Goal: Task Accomplishment & Management: Use online tool/utility

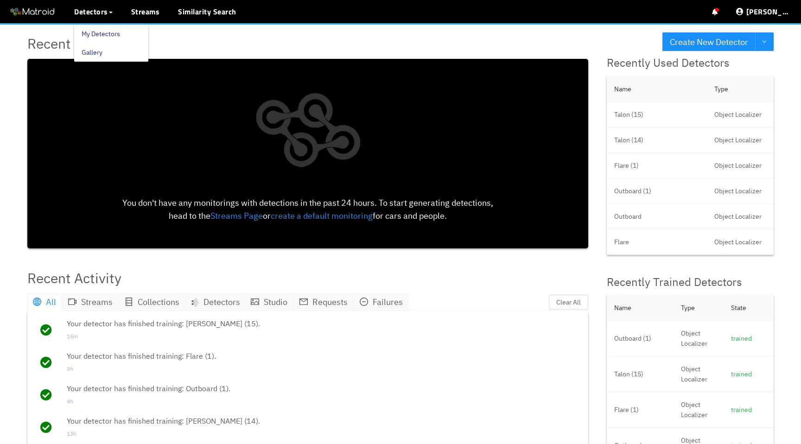
click at [109, 30] on link "My Detectors" at bounding box center [101, 34] width 38 height 19
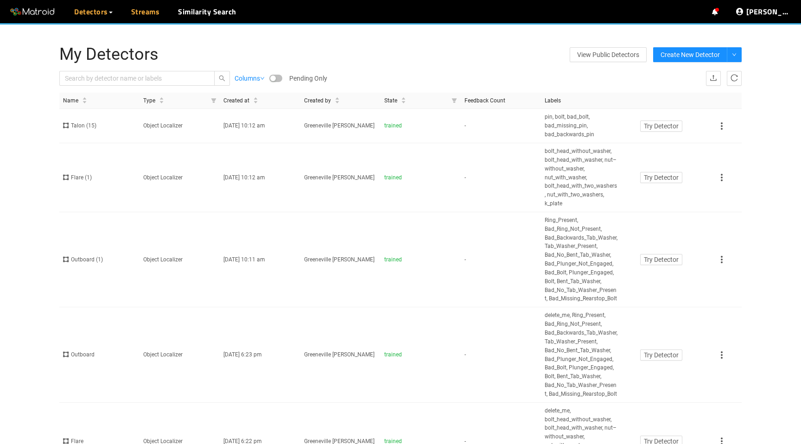
click at [146, 17] on link "Streams" at bounding box center [145, 11] width 29 height 11
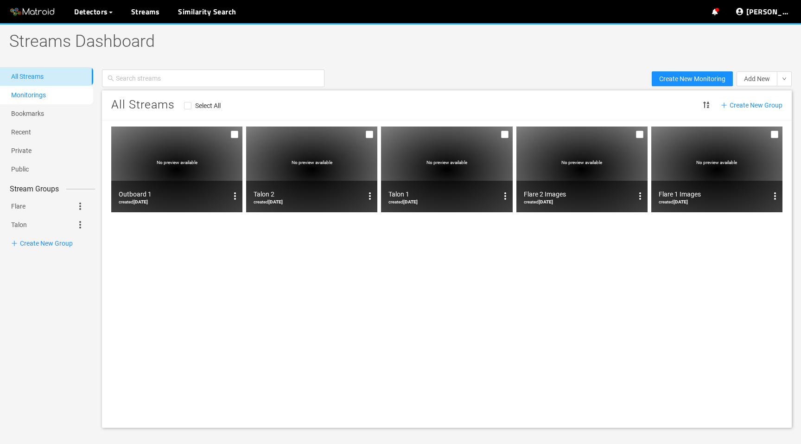
click at [41, 93] on link "Monitorings" at bounding box center [28, 94] width 35 height 7
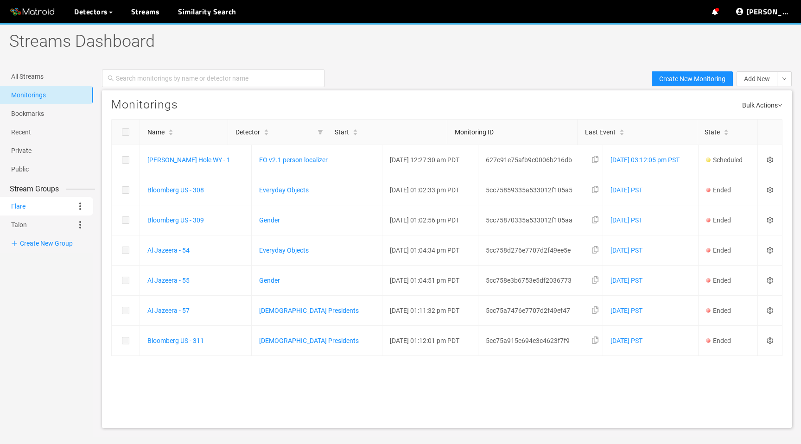
click at [25, 205] on link "Flare" at bounding box center [18, 206] width 14 height 19
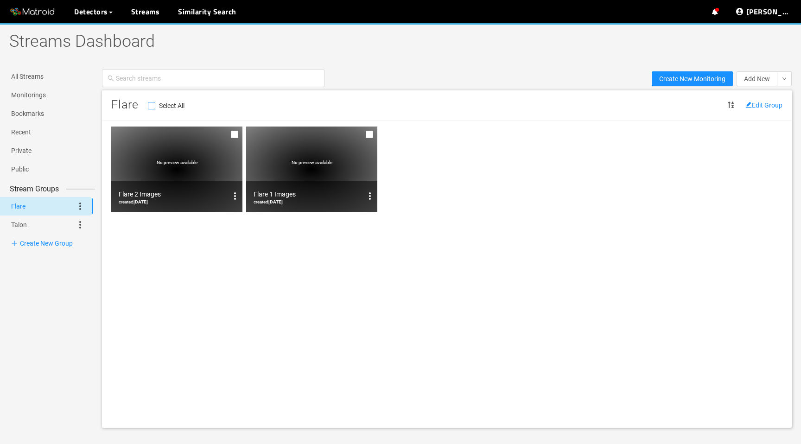
click at [151, 105] on input "Select All" at bounding box center [151, 107] width 7 height 7
checkbox input "true"
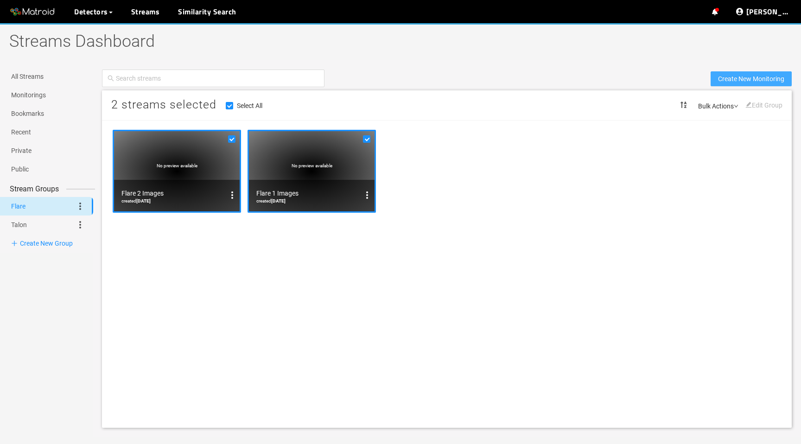
click at [762, 81] on span "Create New Monitoring" at bounding box center [751, 79] width 66 height 10
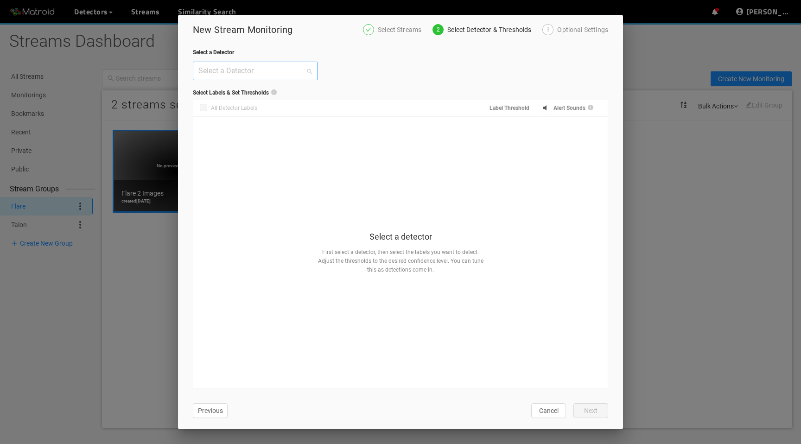
click at [289, 68] on input "search" at bounding box center [251, 71] width 107 height 18
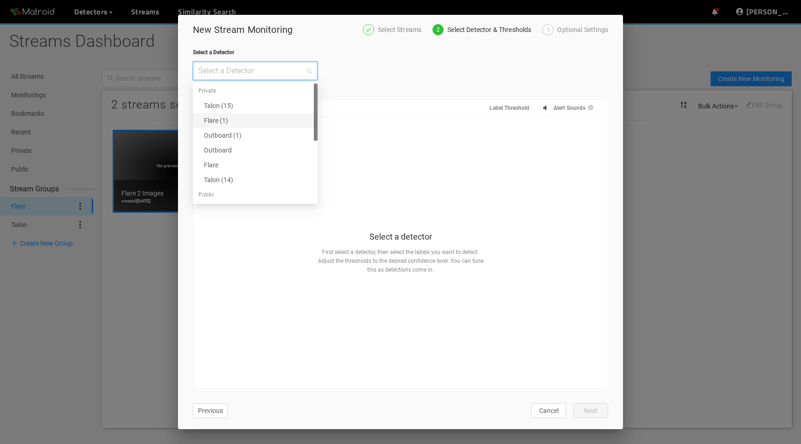
click at [237, 117] on div "Flare (1)" at bounding box center [258, 120] width 108 height 10
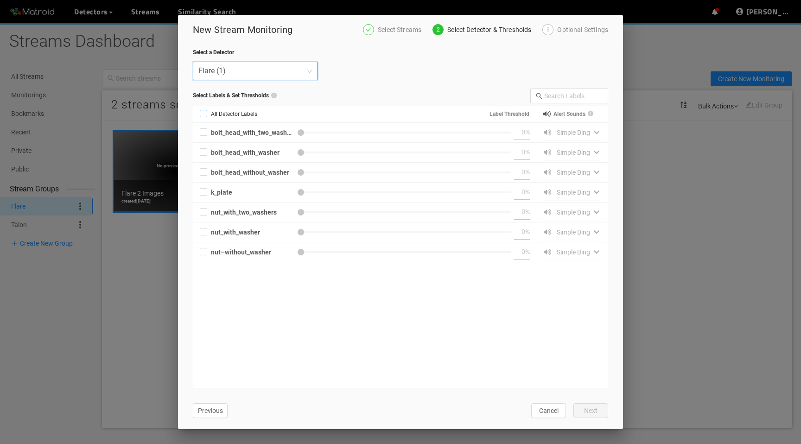
click at [204, 117] on input "All Detector Labels" at bounding box center [203, 115] width 7 height 7
checkbox input "true"
type input "50"
checkbox input "true"
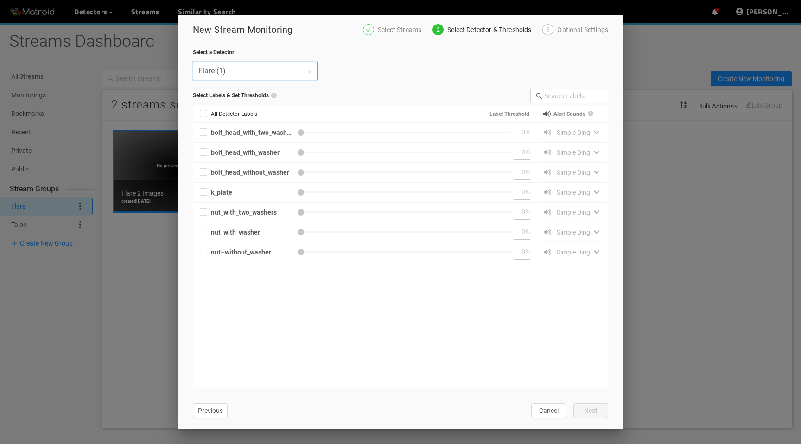
type input "50"
checkbox input "true"
type input "50"
checkbox input "true"
type input "50"
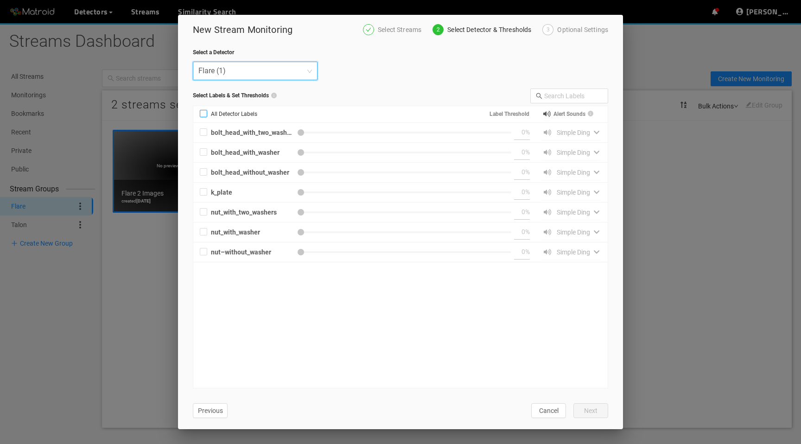
checkbox input "true"
type input "50"
checkbox input "true"
type input "50"
checkbox input "true"
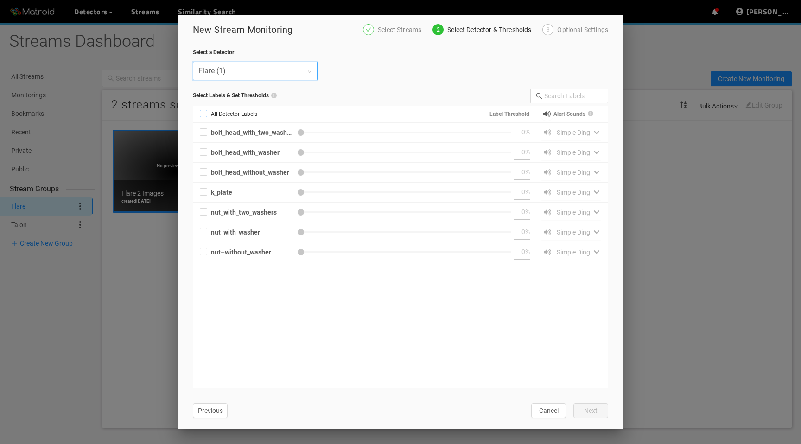
type input "50"
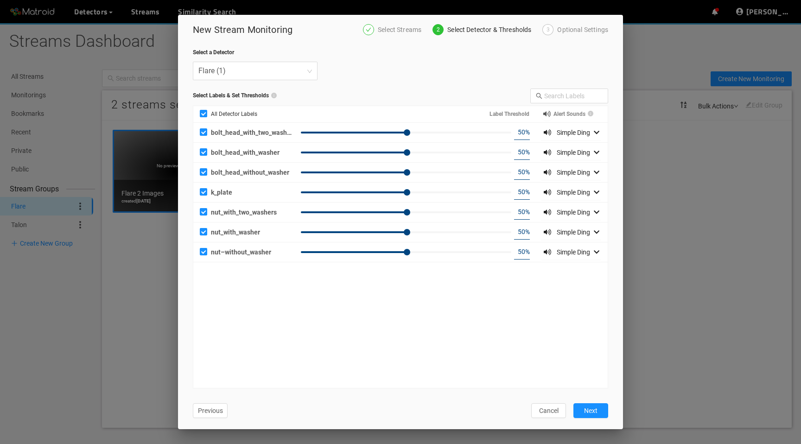
click at [518, 130] on input "50" at bounding box center [519, 132] width 11 height 14
type input "40"
click at [517, 157] on input "50" at bounding box center [519, 152] width 11 height 14
type input "40"
click at [516, 174] on input "50" at bounding box center [519, 172] width 11 height 14
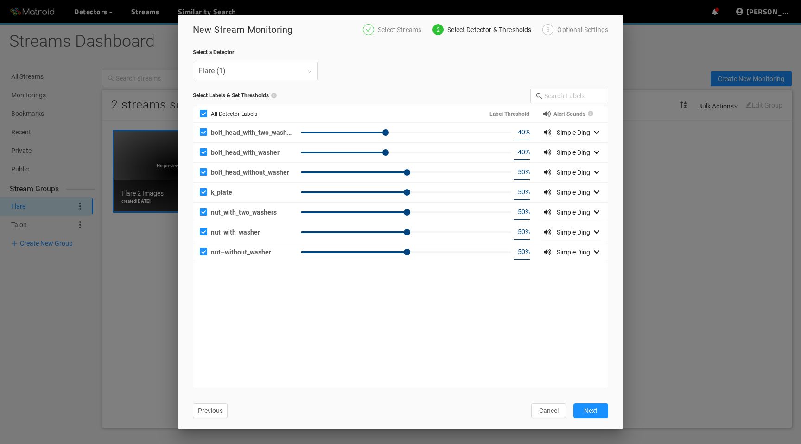
click at [517, 174] on input "50" at bounding box center [519, 172] width 11 height 14
type input "40"
click at [515, 191] on input "50" at bounding box center [519, 192] width 11 height 14
click at [516, 191] on input "50" at bounding box center [519, 192] width 11 height 14
type input "40"
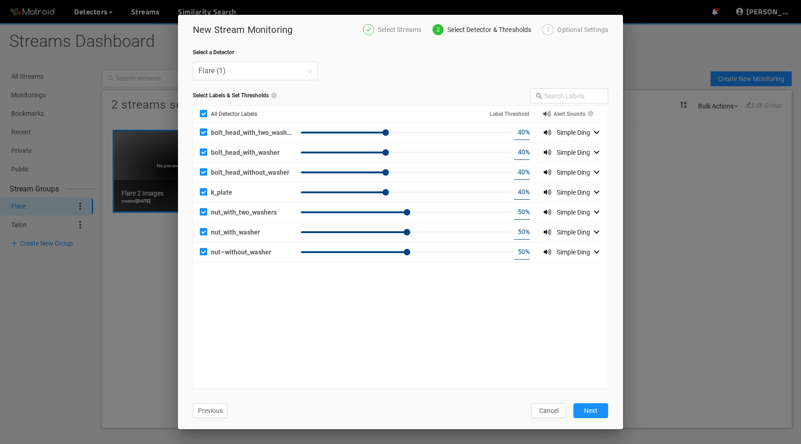
click at [517, 210] on input "50" at bounding box center [519, 212] width 11 height 14
type input "40"
click at [515, 230] on input "50" at bounding box center [519, 232] width 11 height 14
click at [518, 230] on input "50" at bounding box center [519, 232] width 11 height 14
type input "40"
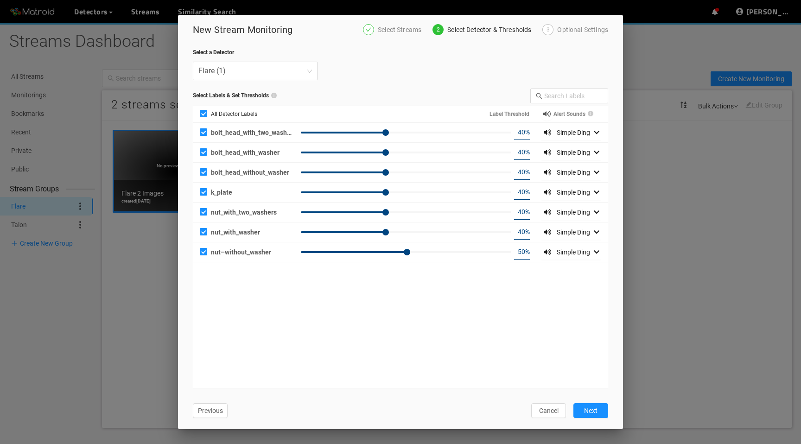
click at [516, 251] on input "50" at bounding box center [519, 252] width 11 height 14
type input "40"
click at [529, 279] on div "bolt_head_with_two_washers 40 % Simple Ding bolt_head_with_washer 40 % Simple D…" at bounding box center [400, 255] width 414 height 265
click at [584, 410] on span "Next" at bounding box center [590, 411] width 13 height 10
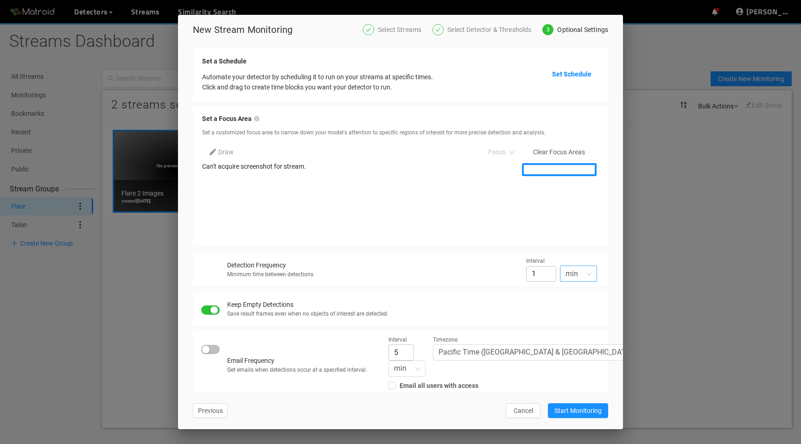
click at [581, 275] on span "min" at bounding box center [578, 273] width 26 height 15
click at [572, 296] on div "sec" at bounding box center [578, 293] width 26 height 10
click at [537, 274] on input "60" at bounding box center [541, 274] width 30 height 16
type input "0"
click at [478, 283] on div "Detection Frequency Minimum time between detections Interval 0 ​ sec sec min se…" at bounding box center [400, 269] width 415 height 35
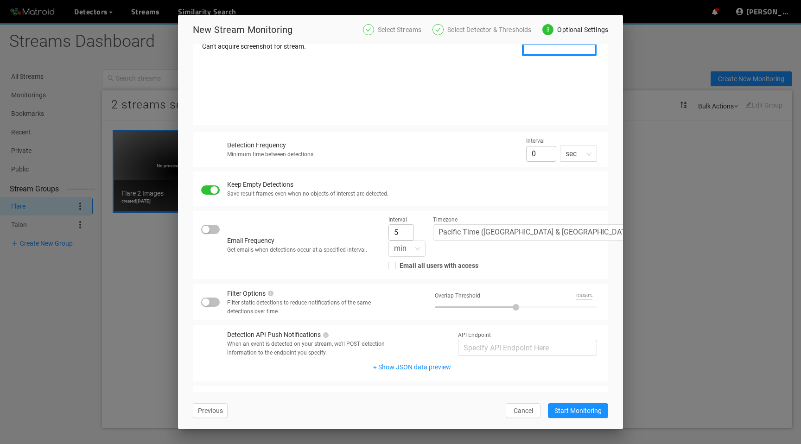
scroll to position [174, 0]
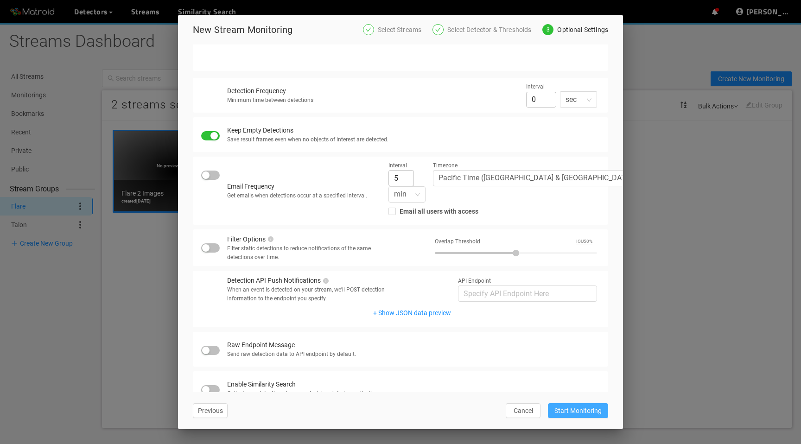
click at [574, 407] on span "Start Monitoring" at bounding box center [577, 411] width 47 height 10
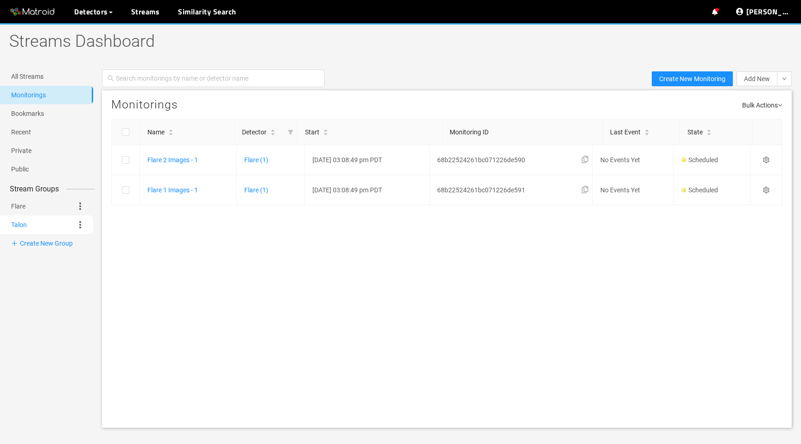
click at [27, 227] on link "Talon" at bounding box center [19, 225] width 16 height 19
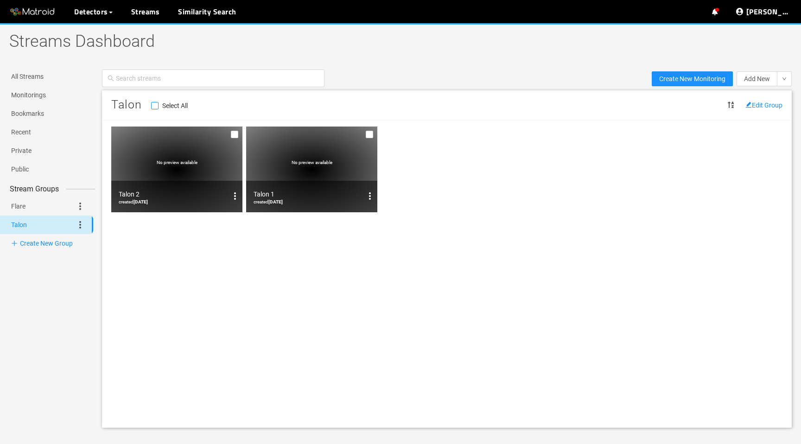
click at [154, 106] on input "Select All" at bounding box center [154, 107] width 7 height 7
checkbox input "true"
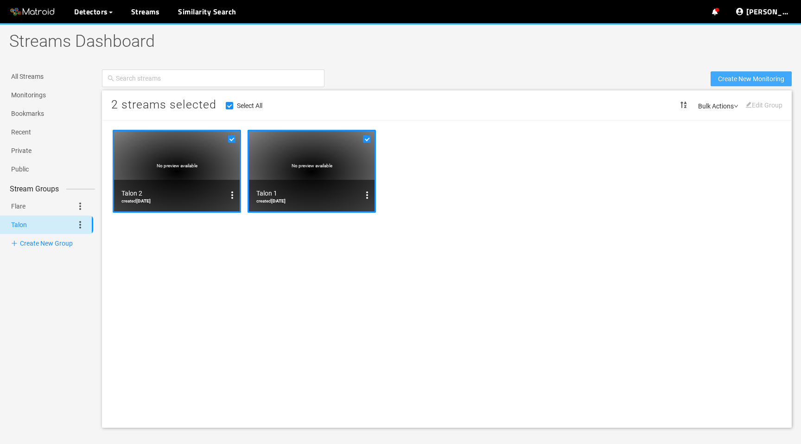
click at [746, 82] on span "Create New Monitoring" at bounding box center [751, 79] width 66 height 10
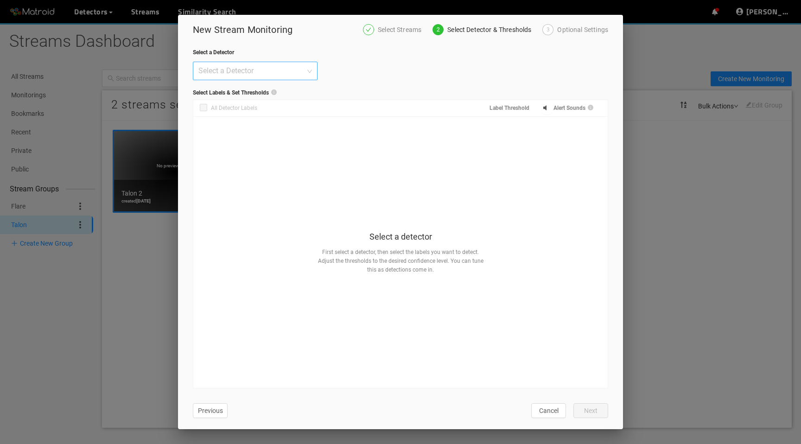
click at [279, 72] on input "search" at bounding box center [251, 71] width 107 height 18
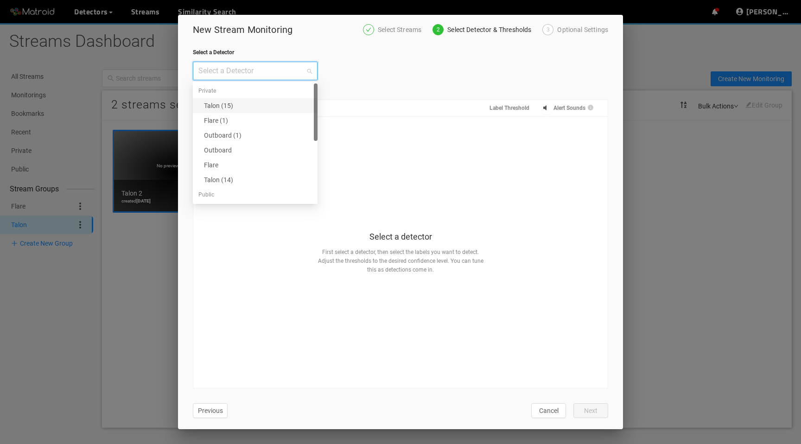
click at [254, 101] on div "Talon (15)" at bounding box center [258, 106] width 108 height 10
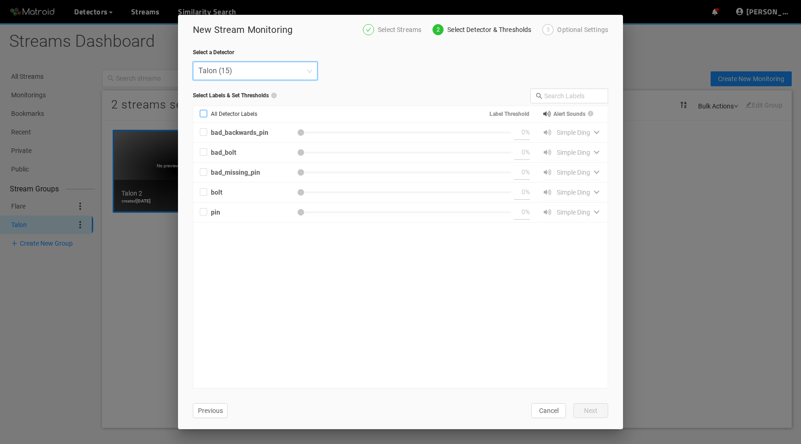
click at [221, 113] on span "All Detector Labels" at bounding box center [234, 114] width 54 height 9
click at [207, 113] on input "All Detector Labels" at bounding box center [203, 115] width 7 height 7
checkbox input "true"
type input "50"
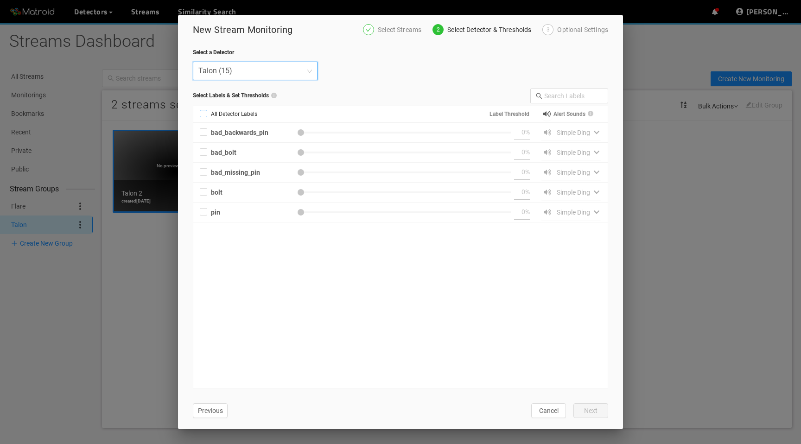
checkbox input "true"
type input "50"
checkbox input "true"
type input "50"
checkbox input "true"
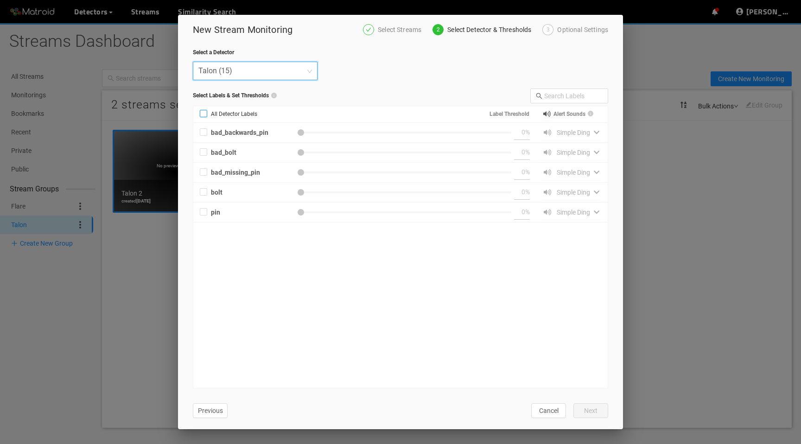
type input "50"
checkbox input "true"
type input "50"
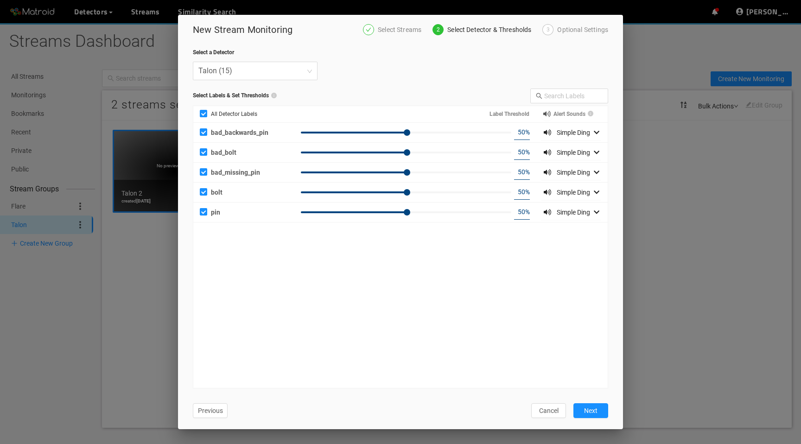
click at [518, 134] on input "50" at bounding box center [519, 132] width 11 height 14
type input "40"
click at [515, 151] on input "50" at bounding box center [519, 152] width 11 height 14
type input "40"
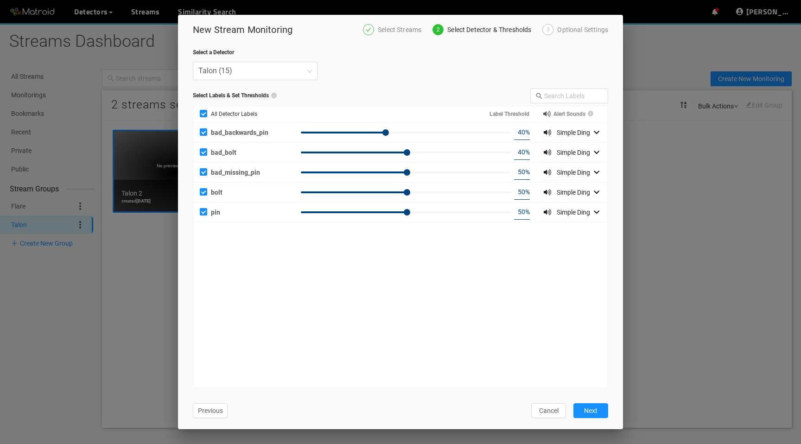
click at [514, 169] on input "50" at bounding box center [519, 172] width 11 height 14
type input "40"
click at [514, 194] on input "50" at bounding box center [519, 192] width 11 height 14
type input "40"
click at [521, 215] on input "50" at bounding box center [519, 212] width 11 height 14
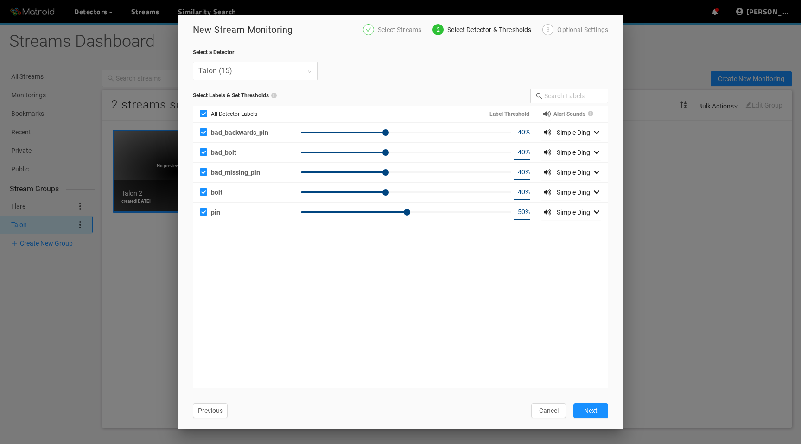
click at [517, 135] on input "40" at bounding box center [519, 132] width 11 height 14
type input "55"
click at [519, 152] on input "40" at bounding box center [519, 152] width 11 height 14
type input "50"
click at [518, 168] on input "40" at bounding box center [519, 172] width 11 height 14
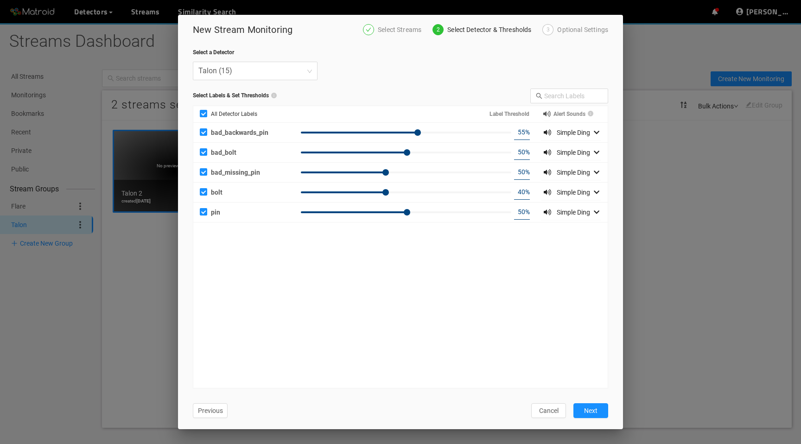
type input "50"
click at [520, 198] on input "40" at bounding box center [519, 192] width 11 height 14
type input "50"
click at [521, 213] on input "50" at bounding box center [519, 212] width 11 height 14
type input "65"
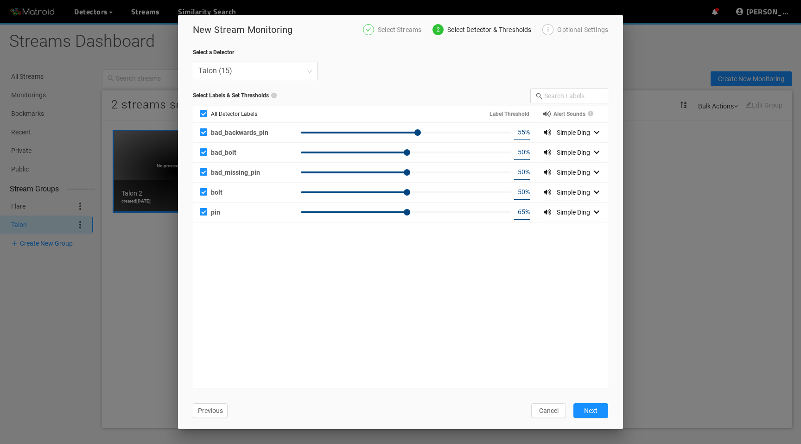
click at [543, 258] on div "bad_backwards_pin 55 % Simple Ding bad_bolt 50 % Simple Ding bad_missing_pin 50…" at bounding box center [400, 255] width 414 height 265
click at [600, 411] on button "Next" at bounding box center [590, 410] width 35 height 15
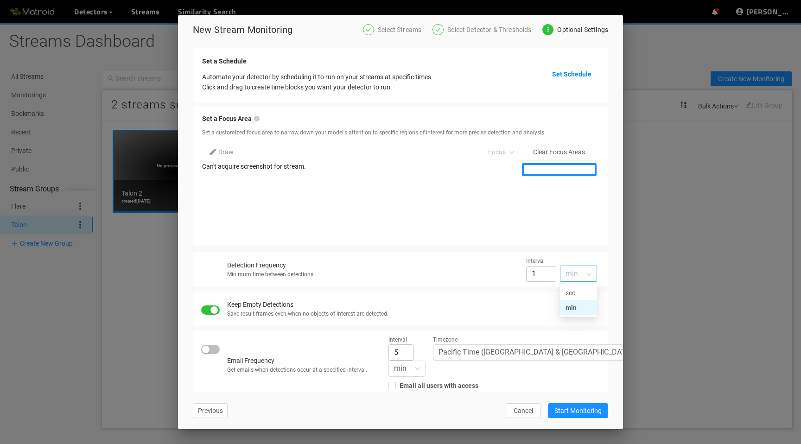
click at [583, 277] on span "min" at bounding box center [578, 273] width 26 height 15
click at [576, 291] on div "sec" at bounding box center [578, 293] width 26 height 10
click at [536, 276] on input "60" at bounding box center [541, 274] width 30 height 16
type input "0"
click at [485, 295] on div "Keep Empty Detections Save result frames even when no objects of interest are d…" at bounding box center [400, 309] width 415 height 35
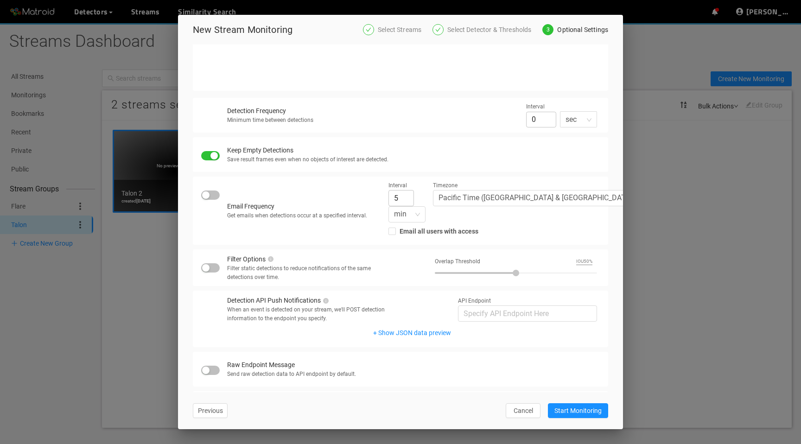
scroll to position [174, 0]
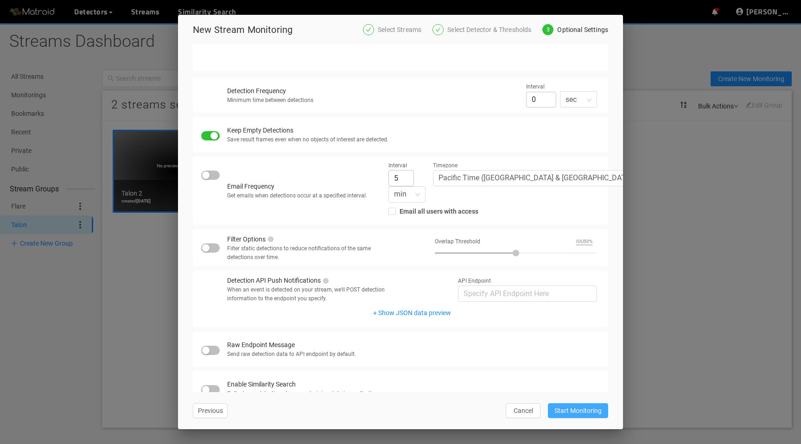
click at [572, 407] on span "Start Monitoring" at bounding box center [577, 411] width 47 height 10
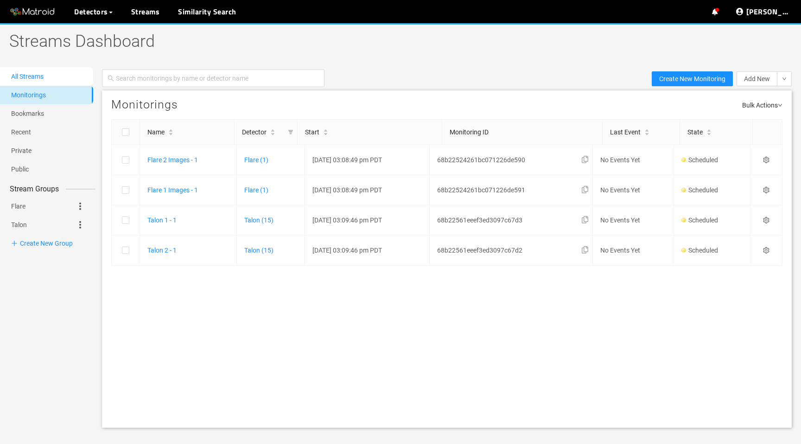
click at [38, 79] on link "All Streams" at bounding box center [27, 76] width 32 height 7
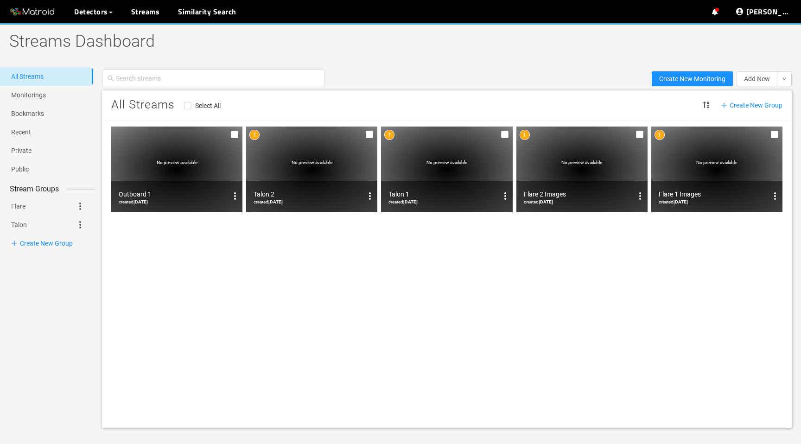
click at [181, 160] on span "No preview available" at bounding box center [177, 162] width 41 height 5
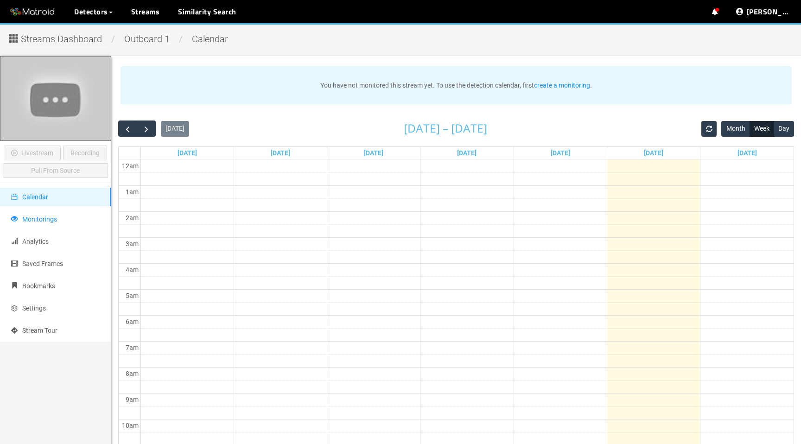
click at [66, 222] on li "Monitorings" at bounding box center [55, 219] width 111 height 19
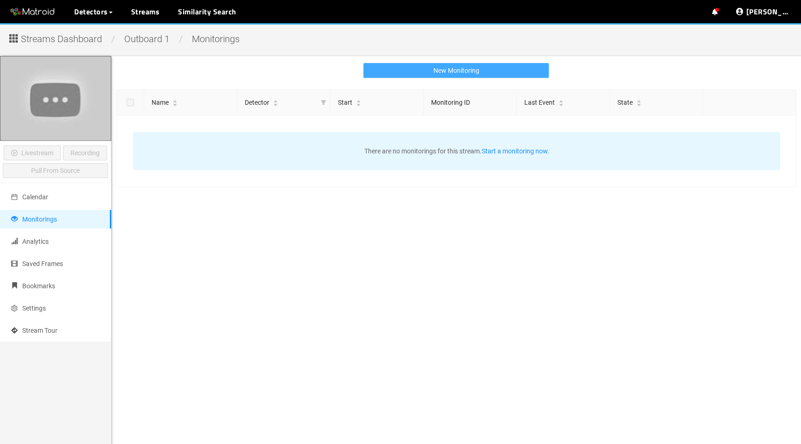
click at [517, 64] on button "New Monitoring" at bounding box center [455, 70] width 185 height 15
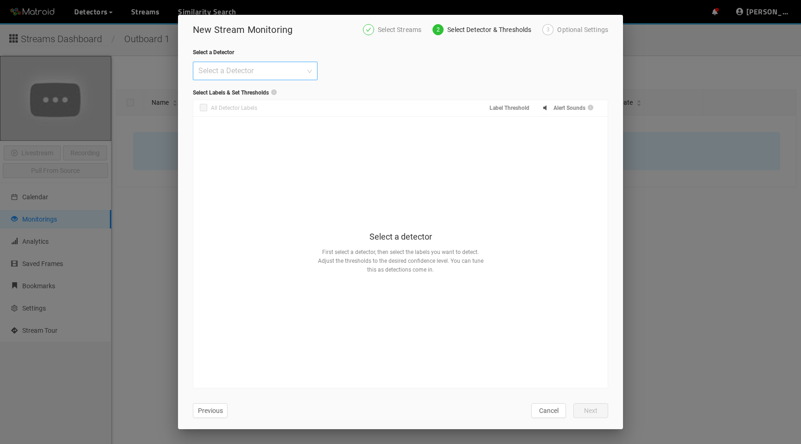
click at [258, 79] on input "search" at bounding box center [251, 71] width 107 height 18
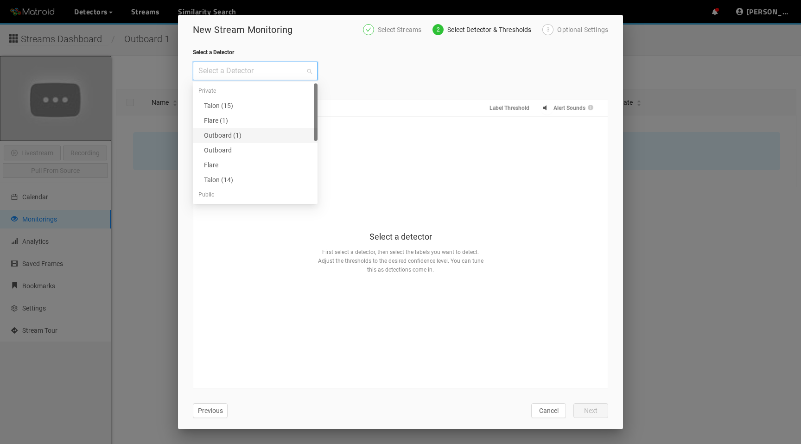
click at [255, 128] on div "Outboard (1)" at bounding box center [255, 135] width 125 height 15
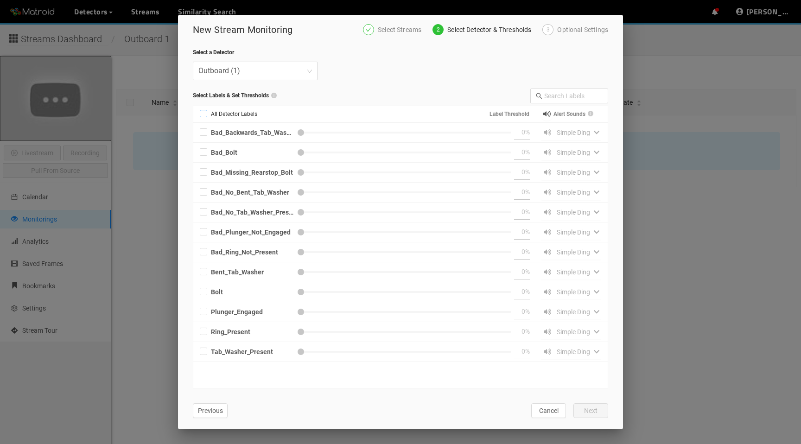
click at [204, 118] on input "All Detector Labels" at bounding box center [203, 115] width 7 height 7
checkbox input "true"
type input "50"
checkbox input "true"
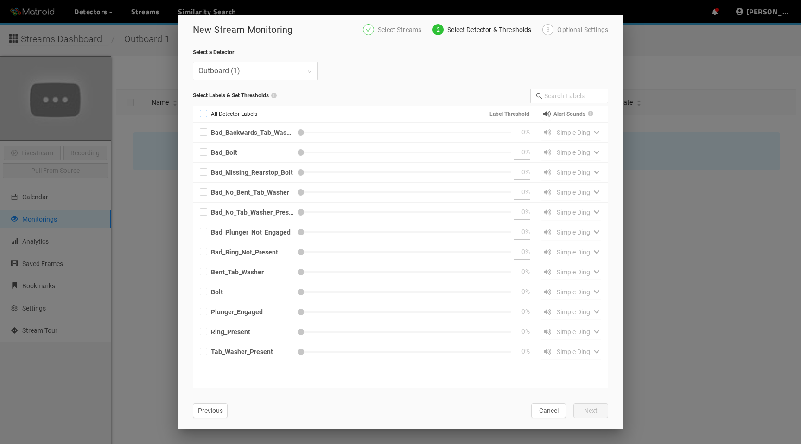
type input "50"
checkbox input "true"
type input "50"
checkbox input "true"
type input "50"
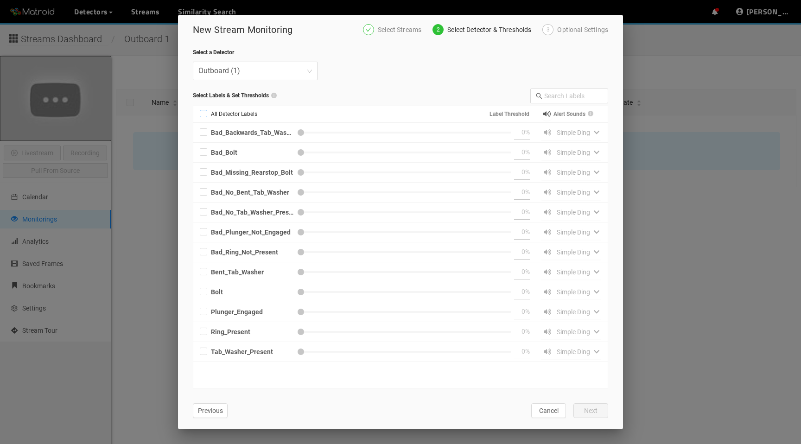
checkbox input "true"
type input "50"
checkbox input "true"
type input "50"
checkbox input "true"
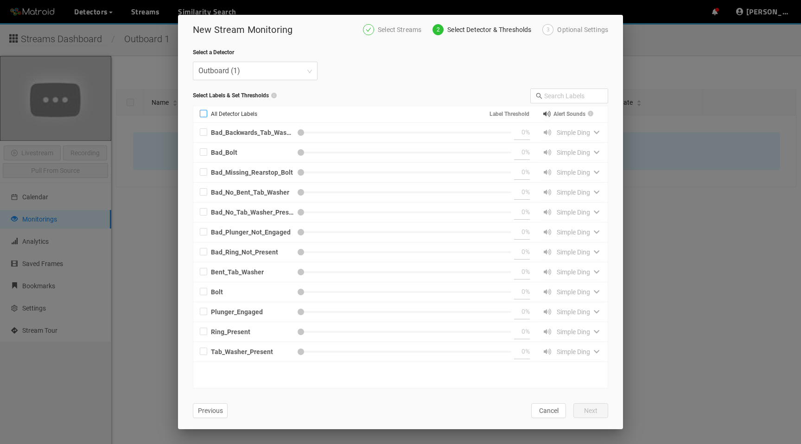
type input "50"
checkbox input "true"
type input "50"
checkbox input "true"
type input "50"
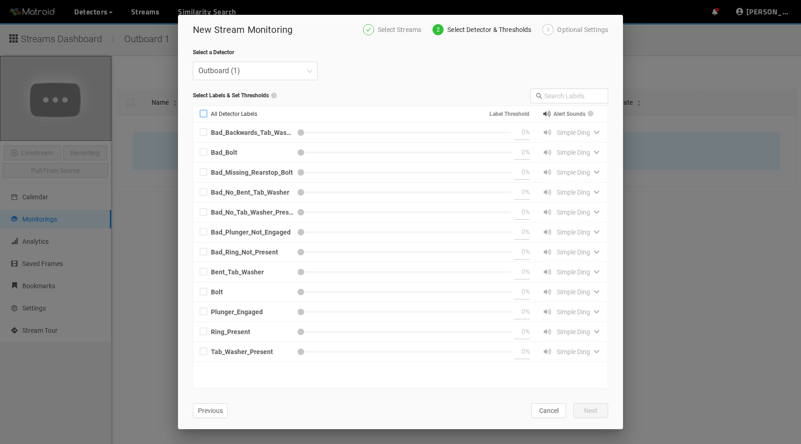
checkbox input "true"
type input "50"
checkbox input "true"
type input "50"
checkbox input "true"
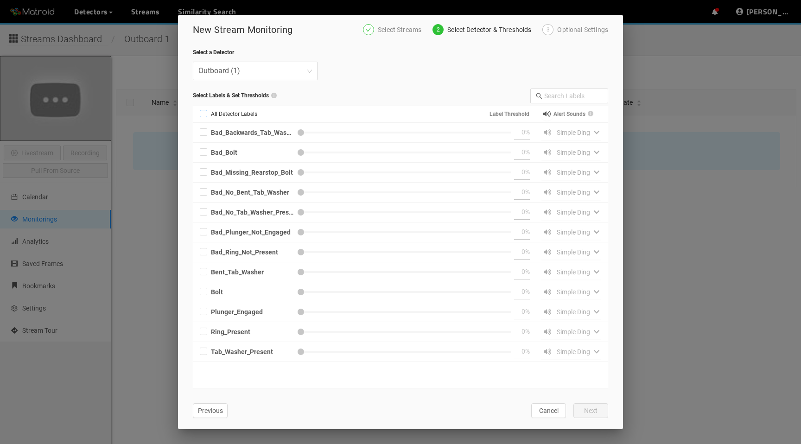
type input "50"
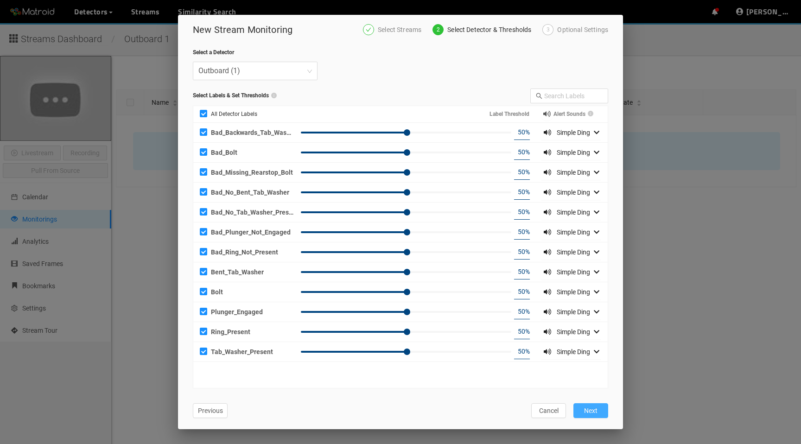
click at [590, 409] on span "Next" at bounding box center [590, 411] width 13 height 10
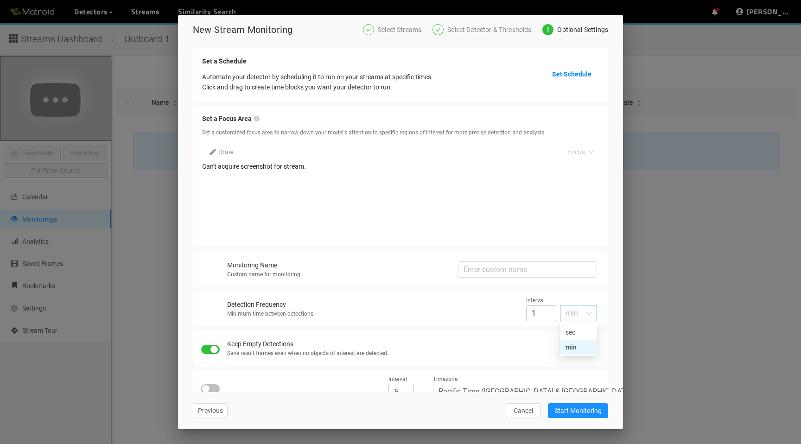
click at [579, 313] on span "min" at bounding box center [578, 312] width 26 height 15
click at [577, 334] on div "sec" at bounding box center [578, 332] width 26 height 10
click at [536, 311] on input "60" at bounding box center [541, 313] width 30 height 16
type input "0"
click at [582, 358] on div "Keep Empty Detections Save result frames even when no objects of interest are d…" at bounding box center [412, 348] width 370 height 19
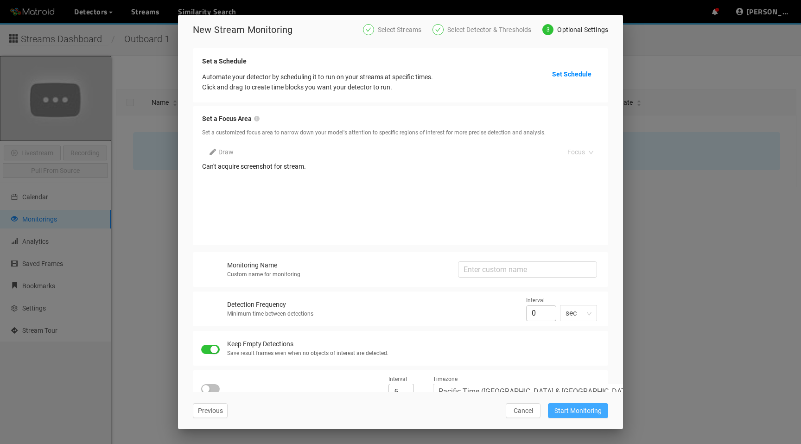
click at [571, 410] on span "Start Monitoring" at bounding box center [577, 411] width 47 height 10
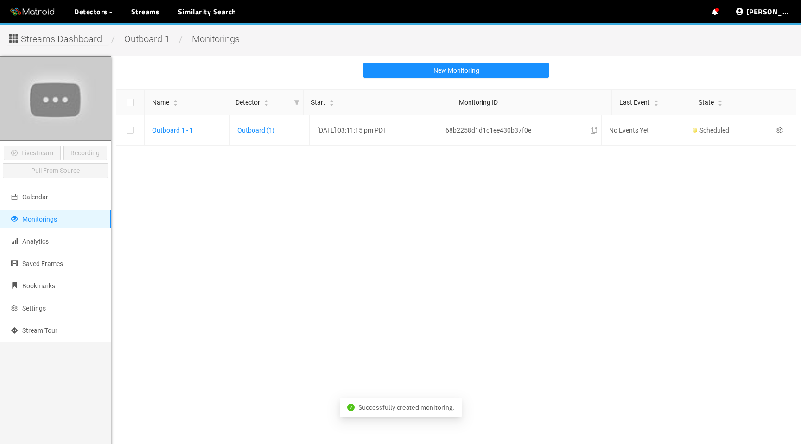
click at [57, 43] on span "Streams Dashboard" at bounding box center [61, 39] width 81 height 14
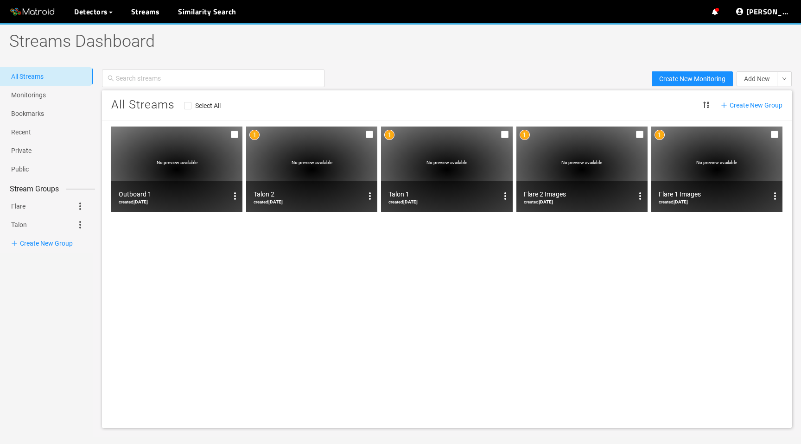
click at [282, 297] on div "All Streams Select All Create New Group No preview available Outboard 1 created…" at bounding box center [447, 258] width 690 height 337
click at [46, 95] on link "Monitorings" at bounding box center [28, 94] width 35 height 7
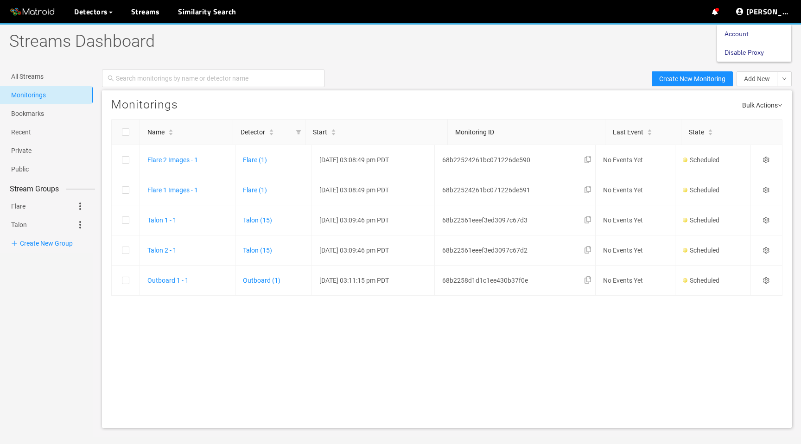
click at [764, 55] on link "Disable Proxy" at bounding box center [743, 52] width 39 height 19
